Goal: Task Accomplishment & Management: Complete application form

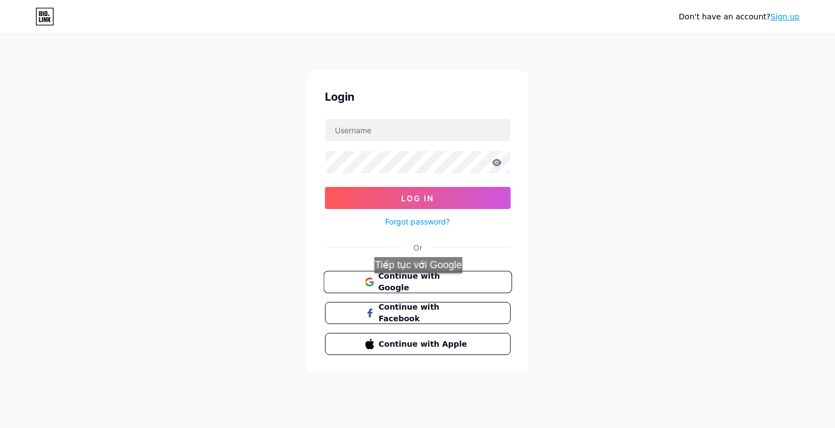
click at [423, 284] on span "Continue with Google" at bounding box center [424, 282] width 92 height 24
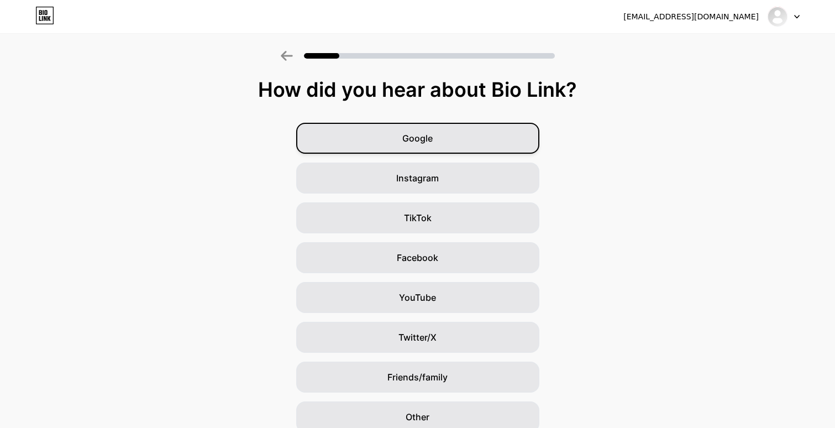
click at [498, 136] on div "Google" at bounding box center [417, 138] width 243 height 31
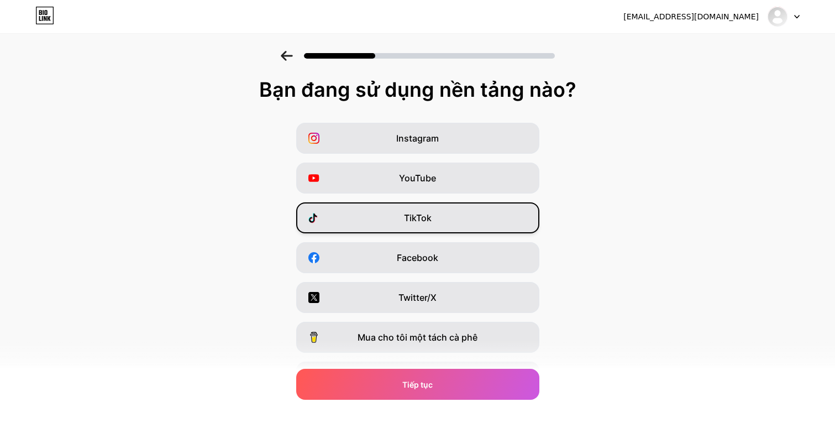
click at [454, 222] on div "TikTok" at bounding box center [417, 217] width 243 height 31
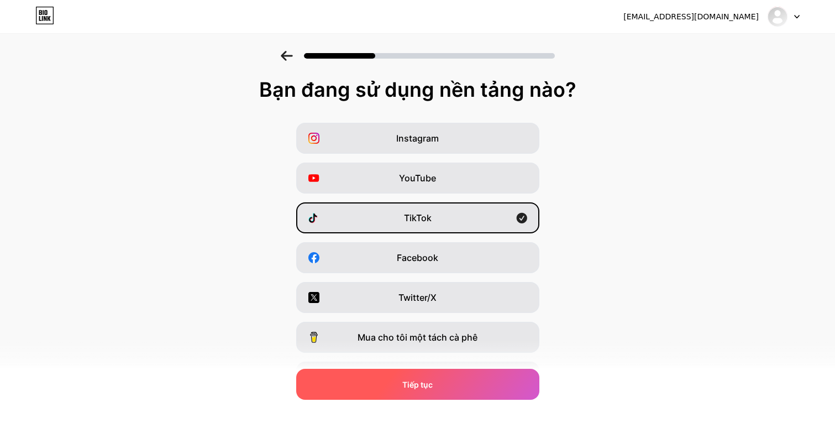
click at [402, 381] on font "Tiếp tục" at bounding box center [417, 384] width 30 height 9
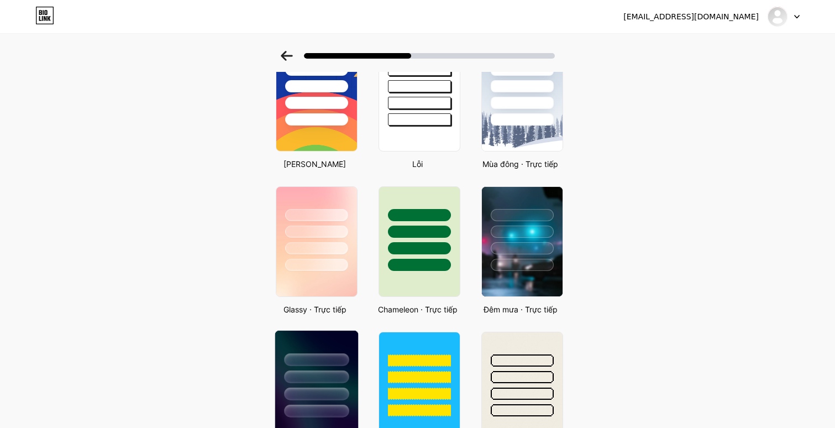
scroll to position [322, 0]
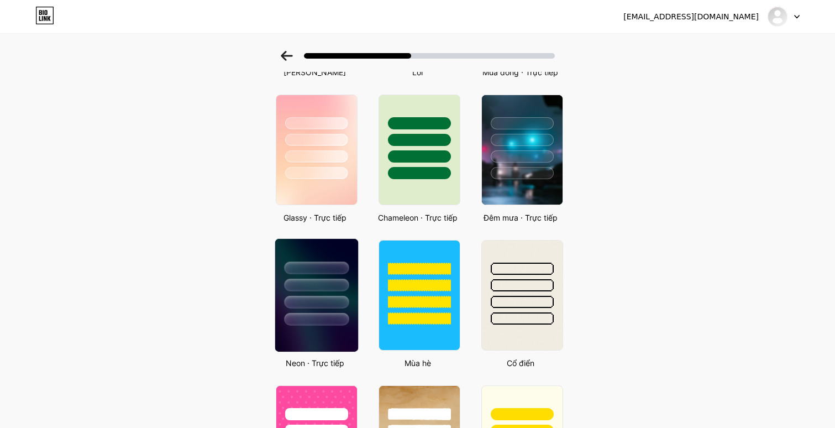
click at [293, 292] on div at bounding box center [316, 282] width 83 height 87
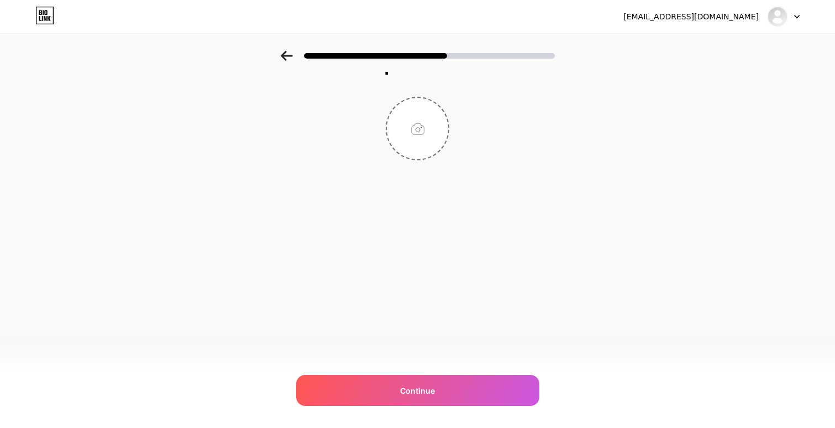
scroll to position [0, 0]
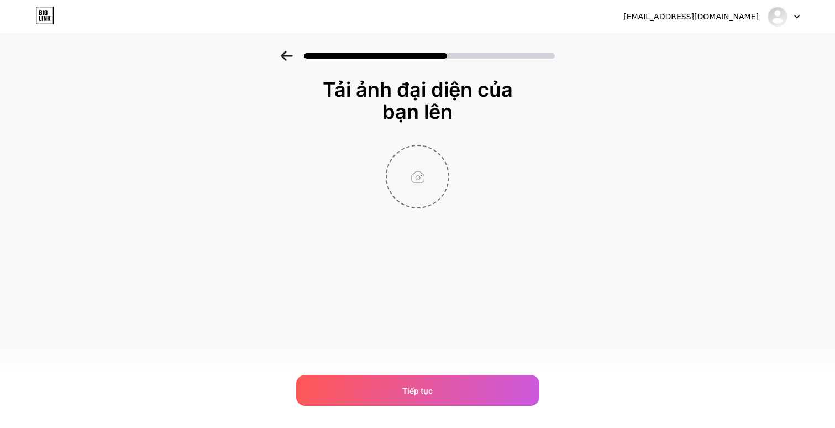
click at [413, 178] on input "file" at bounding box center [417, 176] width 61 height 61
click at [697, 256] on div "Tải ảnh đại diện của bạn lên Tiếp tục" at bounding box center [417, 157] width 835 height 213
click at [405, 157] on input "file" at bounding box center [417, 176] width 61 height 61
type input "C:\fakepath\IMG_2149.JPG"
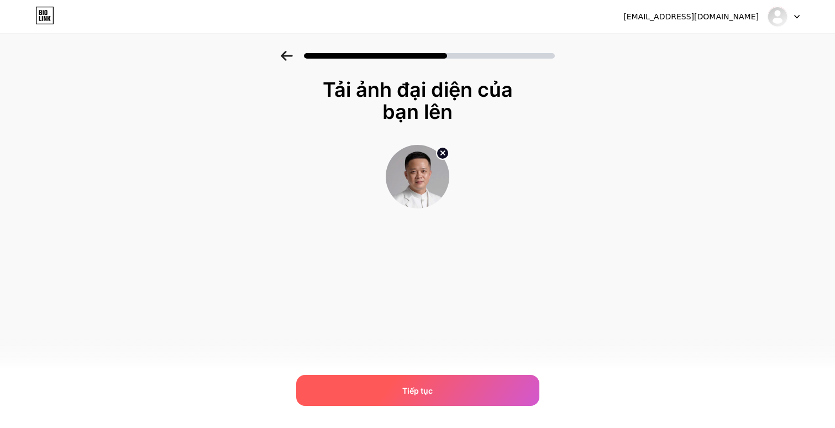
click at [462, 385] on div "Tiếp tục" at bounding box center [417, 390] width 243 height 31
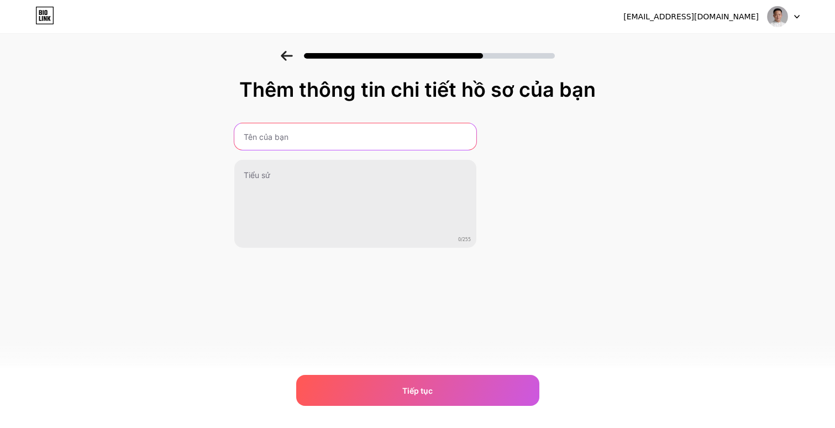
click at [428, 134] on input "text" at bounding box center [355, 136] width 242 height 27
type input "Chứng Khoán Dũng Dice"
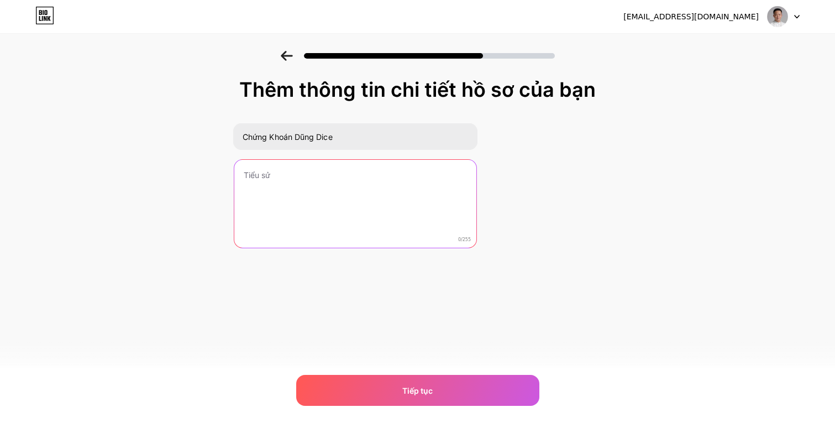
click at [375, 172] on textarea at bounding box center [355, 204] width 242 height 89
click at [375, 188] on textarea at bounding box center [355, 204] width 244 height 90
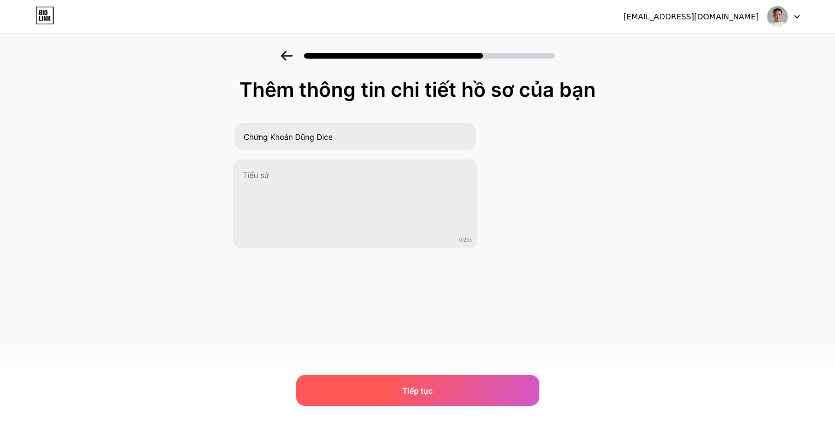
click at [406, 386] on font "Tiếp tục" at bounding box center [417, 390] width 30 height 9
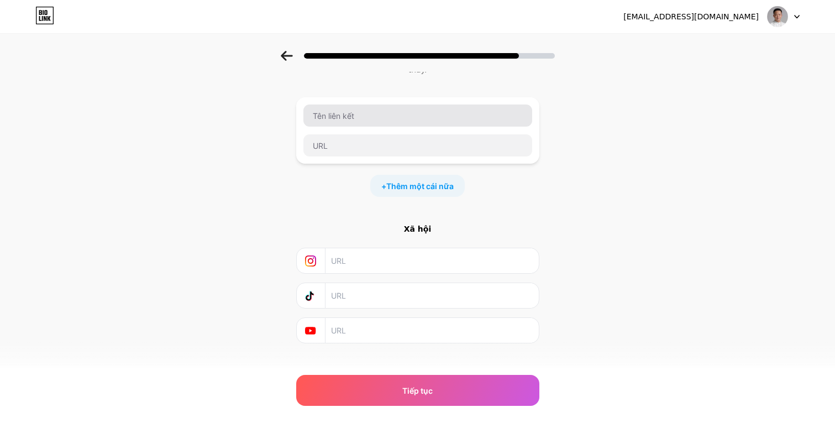
scroll to position [78, 0]
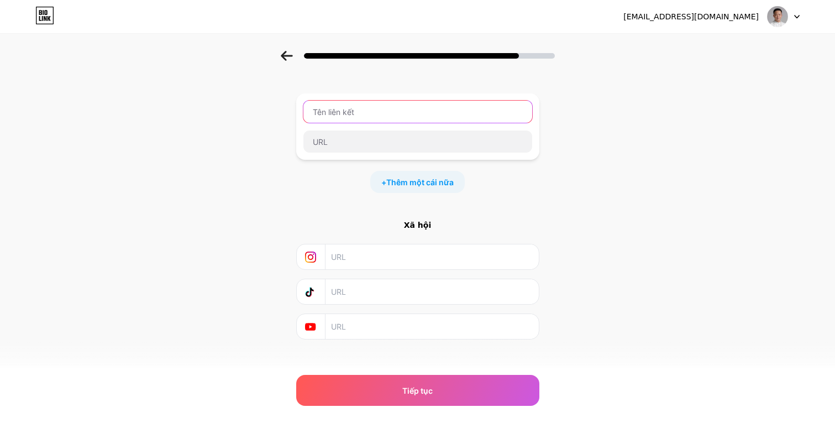
click at [464, 107] on input "text" at bounding box center [417, 112] width 229 height 22
type input "Cộng đồng chi sẻ kinh nghiệm"
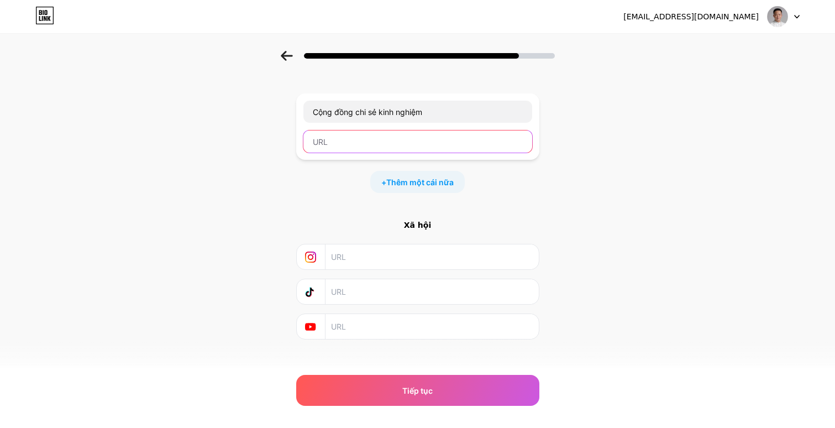
click at [382, 135] on input "text" at bounding box center [417, 141] width 229 height 22
type input "v"
paste input "[URL][DOMAIN_NAME]"
type input "[URL][DOMAIN_NAME]"
click at [334, 206] on div "Bắt đầu bằng một liên kết Thêm bất cứ điều gì bạn muốn người theo dõi bạn nhìn …" at bounding box center [417, 170] width 243 height 339
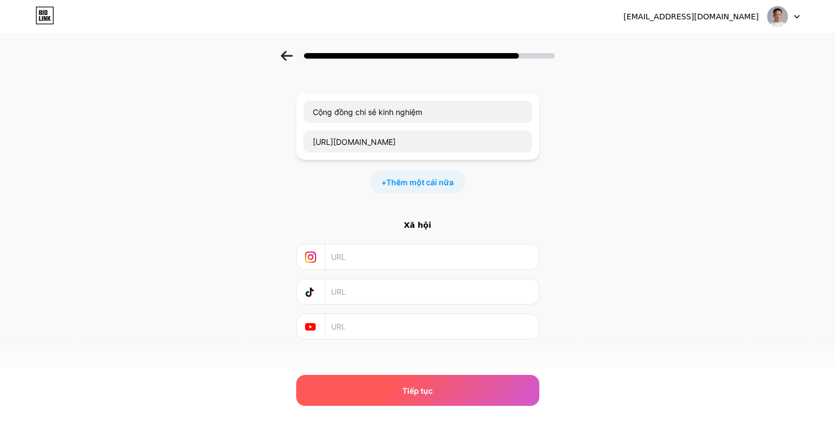
click at [335, 380] on div "Tiếp tục" at bounding box center [417, 390] width 243 height 31
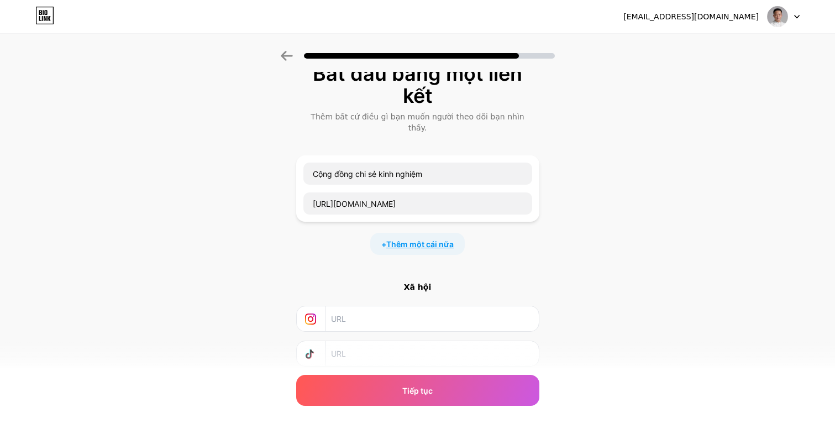
scroll to position [0, 0]
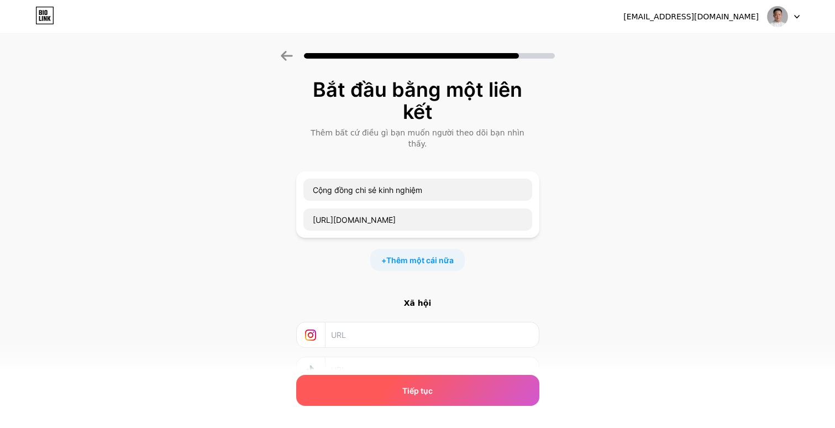
click at [436, 386] on div "Tiếp tục" at bounding box center [417, 390] width 243 height 31
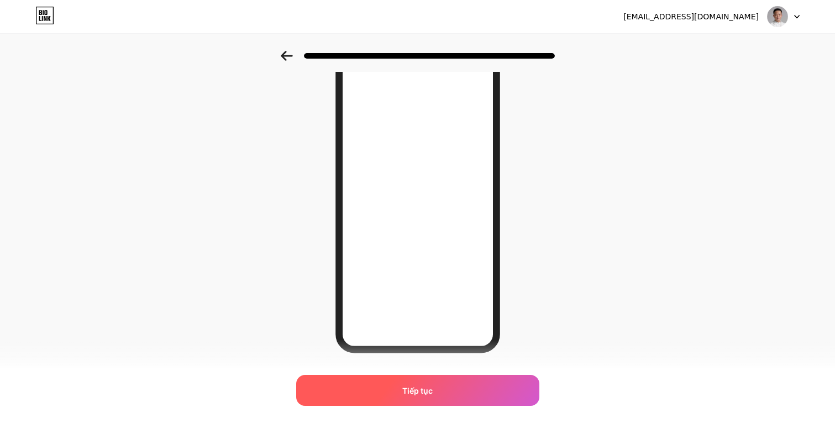
scroll to position [128, 0]
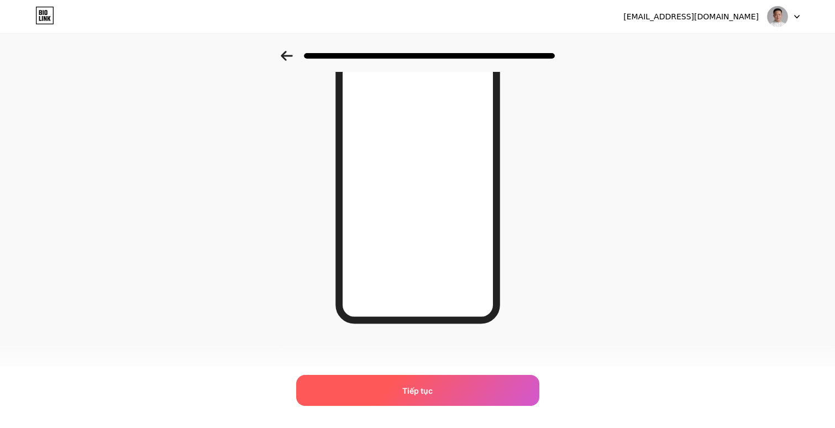
click at [408, 388] on font "Tiếp tục" at bounding box center [417, 390] width 30 height 9
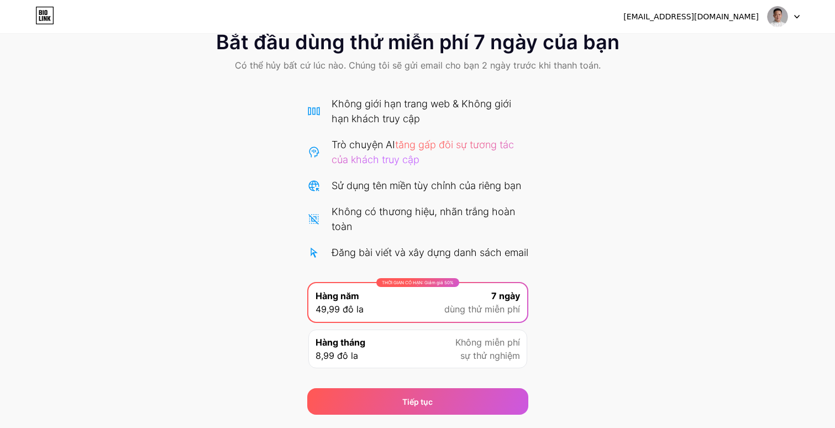
scroll to position [8, 0]
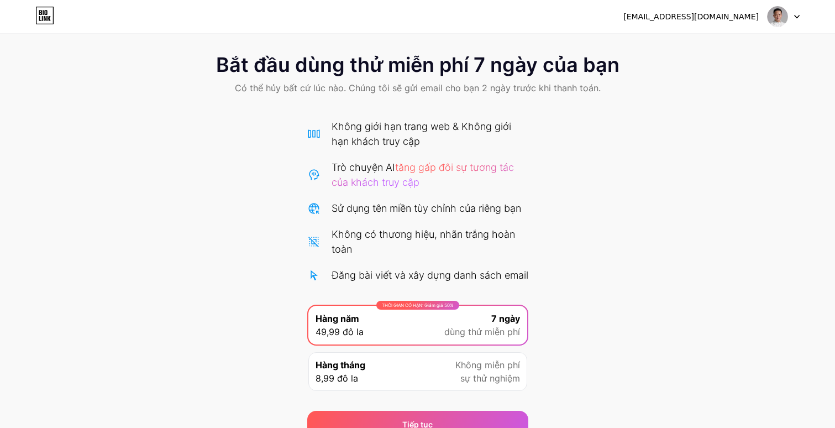
click at [464, 255] on div "Không có thương hiệu, nhãn trắng hoàn toàn" at bounding box center [429, 241] width 197 height 30
click at [442, 384] on div "Hàng tháng 8,99 đô la Không miễn phí sự thử nghiệm" at bounding box center [417, 371] width 219 height 39
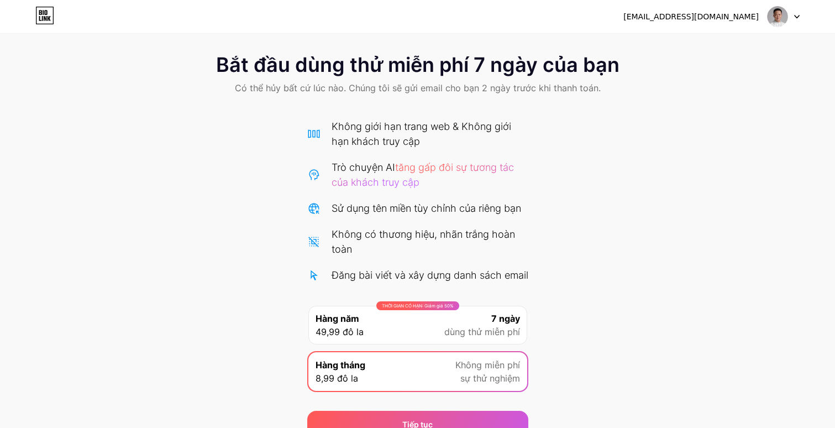
click at [457, 326] on div "THỜI GIAN CÓ HẠN: Giảm giá 50% Hàng năm 49,99 đô la 7 ngày dùng thử miễn phí" at bounding box center [417, 324] width 219 height 39
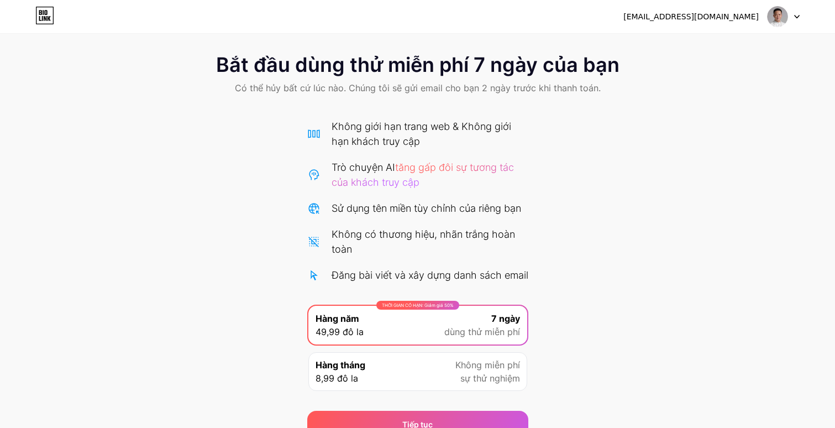
click at [492, 224] on div "Không giới hạn trang web & Không giới hạn khách truy cập Trò chuyện AI tăng gấp…" at bounding box center [417, 201] width 221 height 164
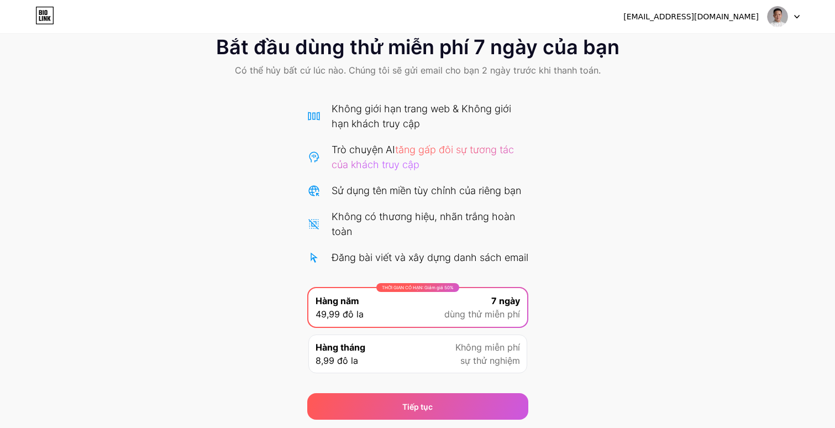
scroll to position [53, 0]
